Goal: Task Accomplishment & Management: Use online tool/utility

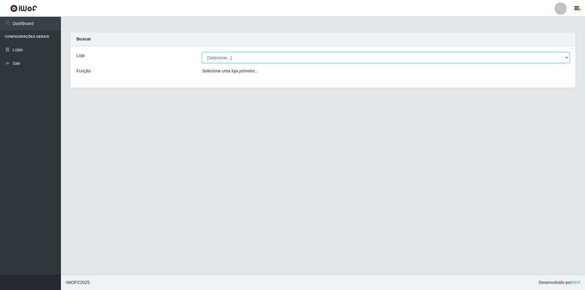
click at [233, 59] on select "[Selecione...] Atacado Vem - Loja 31 [GEOGRAPHIC_DATA]" at bounding box center [386, 57] width 368 height 11
select select "437"
click at [202, 52] on select "[Selecione...] Atacado Vem - Loja 31 [GEOGRAPHIC_DATA]" at bounding box center [386, 57] width 368 height 11
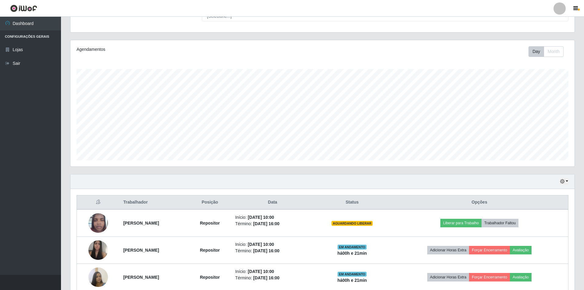
scroll to position [114, 0]
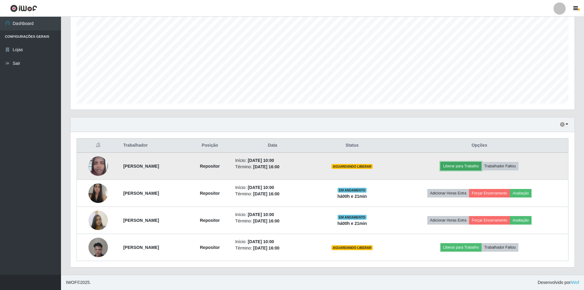
click at [476, 164] on button "Liberar para Trabalho" at bounding box center [460, 166] width 41 height 9
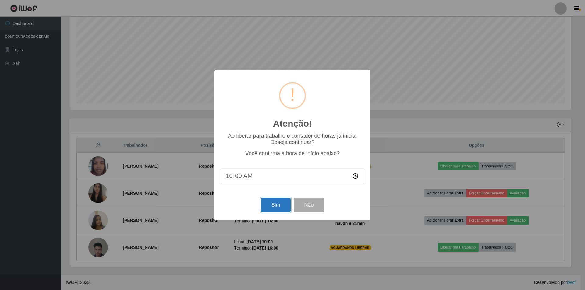
click at [274, 206] on button "Sim" at bounding box center [276, 205] width 30 height 14
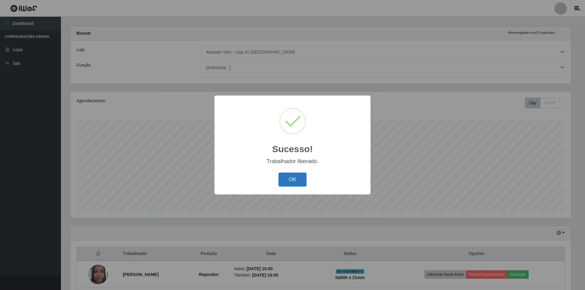
click at [293, 179] on button "OK" at bounding box center [293, 180] width 28 height 14
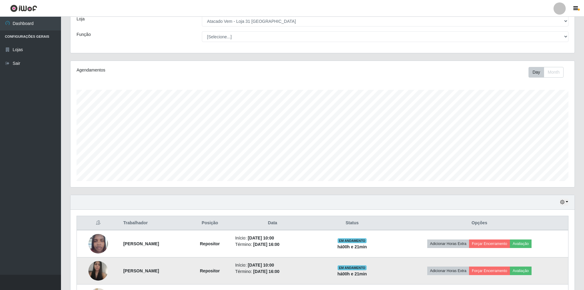
scroll to position [114, 0]
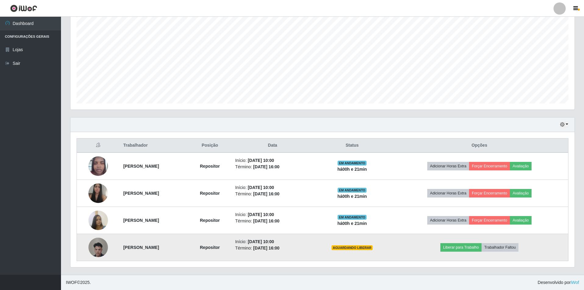
click at [98, 249] on img at bounding box center [98, 247] width 20 height 35
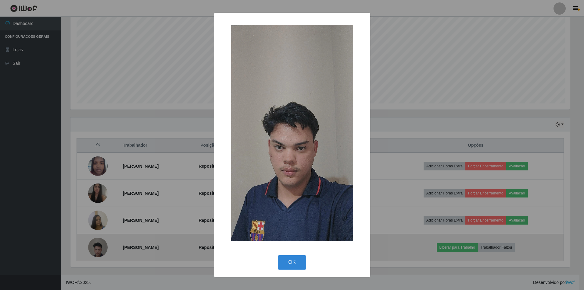
scroll to position [126, 501]
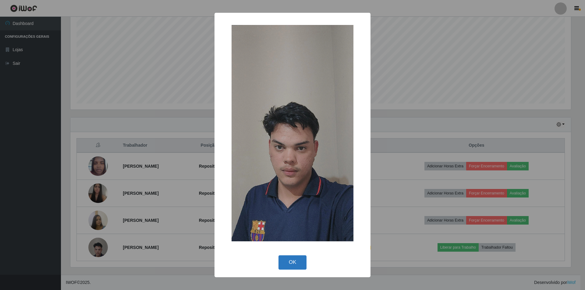
click at [300, 265] on button "OK" at bounding box center [293, 263] width 28 height 14
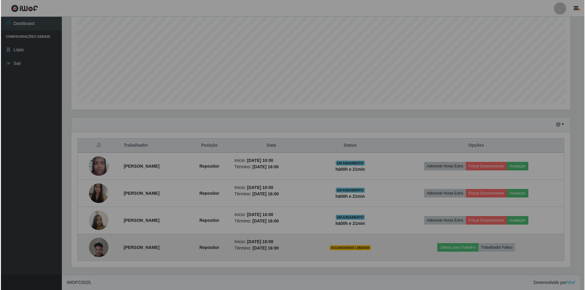
scroll to position [126, 504]
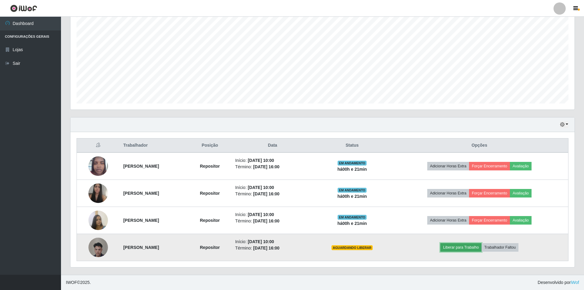
click at [474, 246] on button "Liberar para Trabalho" at bounding box center [460, 247] width 41 height 9
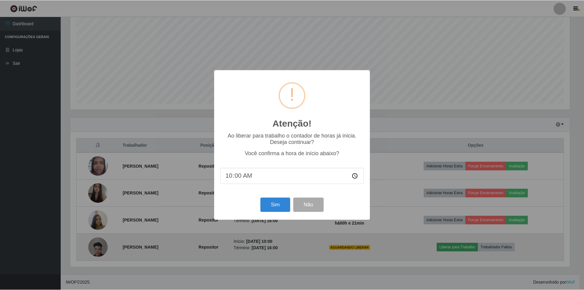
scroll to position [126, 501]
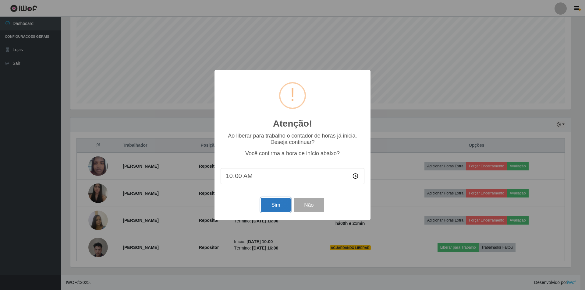
click at [277, 208] on button "Sim" at bounding box center [276, 205] width 30 height 14
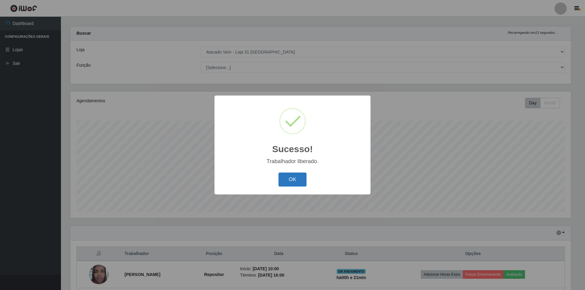
click at [290, 185] on button "OK" at bounding box center [293, 180] width 28 height 14
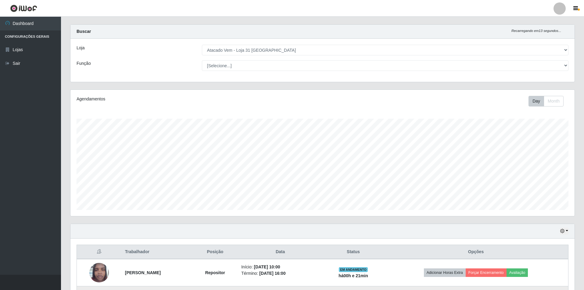
scroll to position [97, 0]
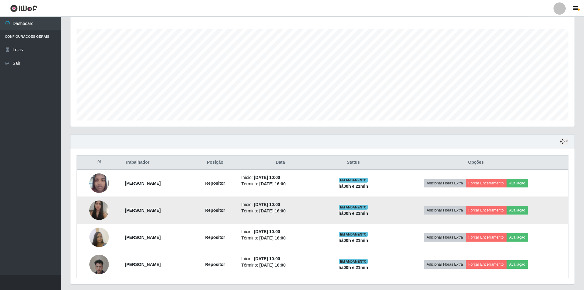
click at [102, 211] on img at bounding box center [99, 210] width 20 height 25
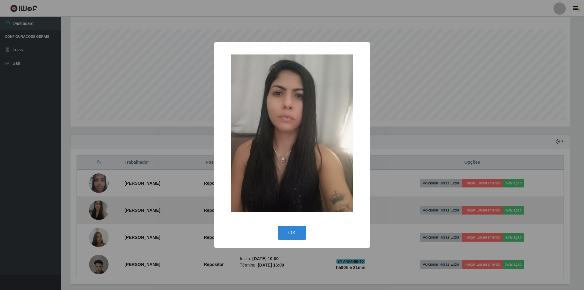
scroll to position [0, 0]
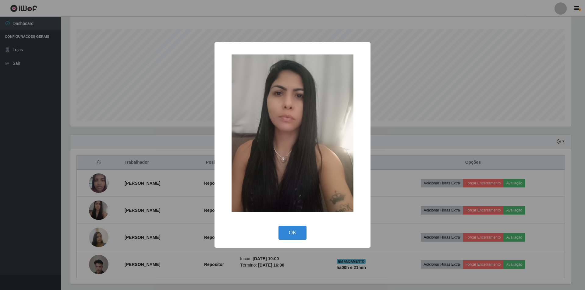
click at [137, 170] on div "× OK Cancel" at bounding box center [292, 145] width 585 height 290
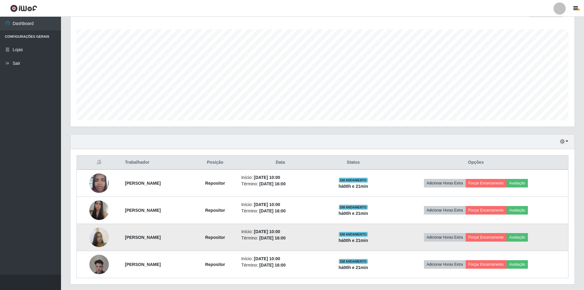
click at [97, 237] on img at bounding box center [99, 238] width 20 height 26
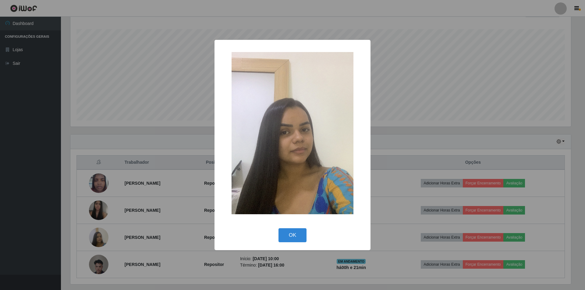
click at [173, 154] on div "× OK Cancel" at bounding box center [292, 145] width 585 height 290
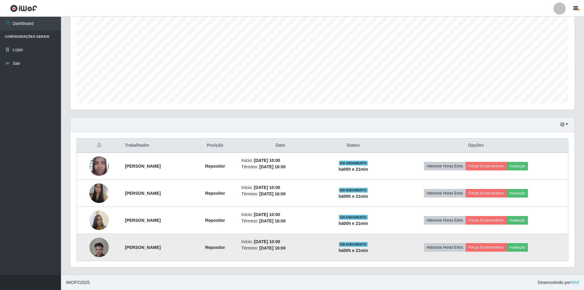
click at [95, 249] on img at bounding box center [99, 247] width 20 height 35
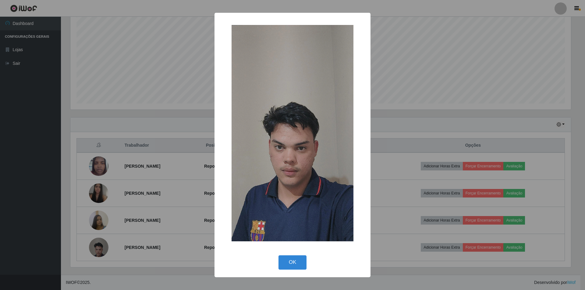
click at [158, 189] on div "× OK Cancel" at bounding box center [292, 145] width 585 height 290
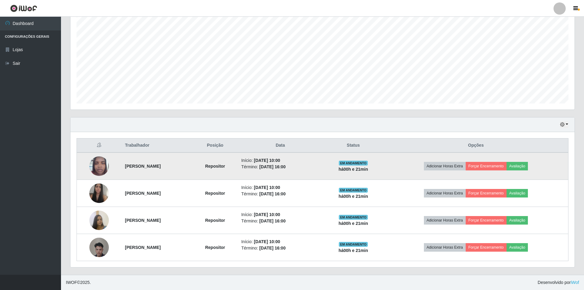
click at [98, 168] on img at bounding box center [99, 166] width 20 height 26
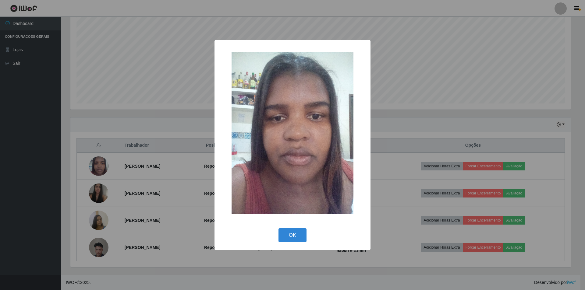
click at [154, 175] on div "× OK Cancel" at bounding box center [292, 145] width 585 height 290
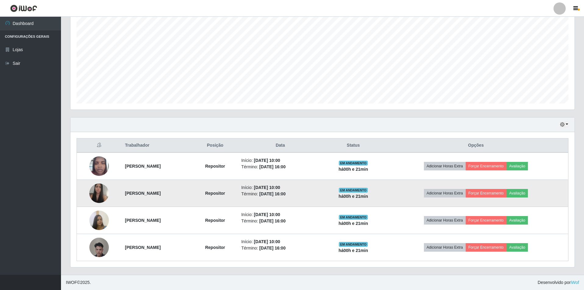
click at [92, 194] on img at bounding box center [99, 193] width 20 height 25
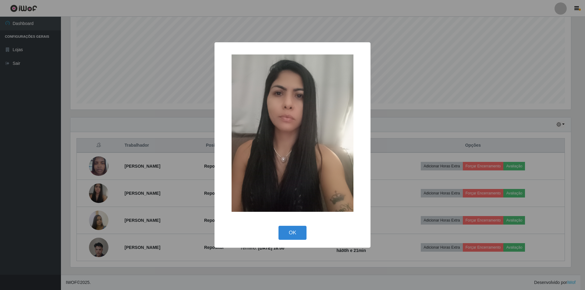
click at [165, 190] on div "× OK Cancel" at bounding box center [292, 145] width 585 height 290
